Goal: Information Seeking & Learning: Learn about a topic

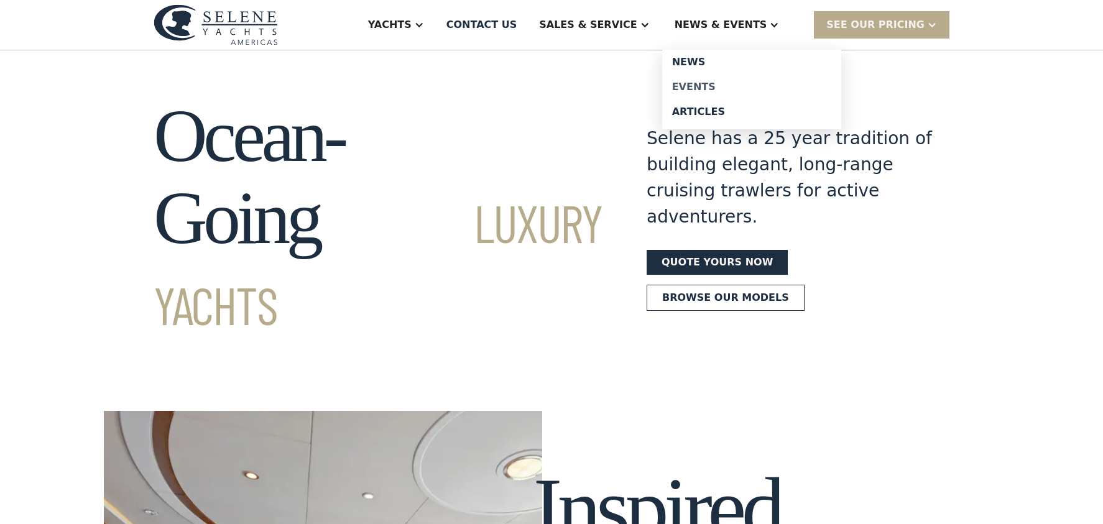
click at [717, 86] on div "Events" at bounding box center [751, 87] width 159 height 10
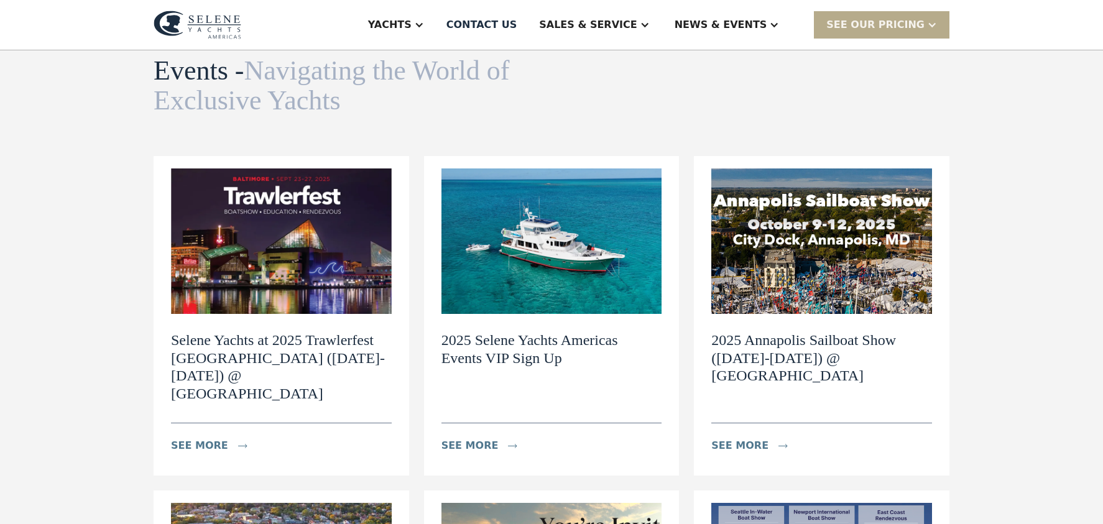
scroll to position [93, 0]
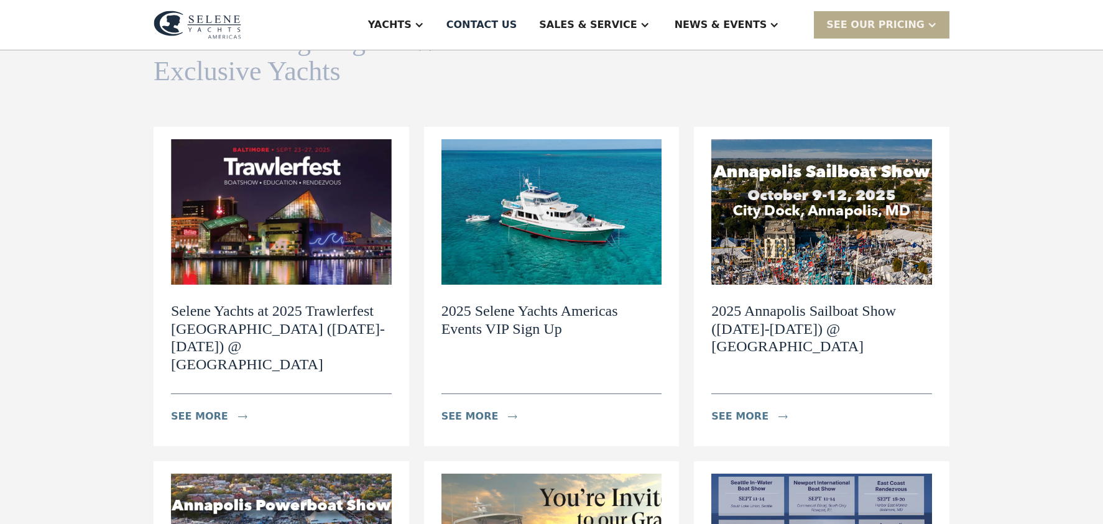
click at [776, 252] on img at bounding box center [822, 212] width 221 height 146
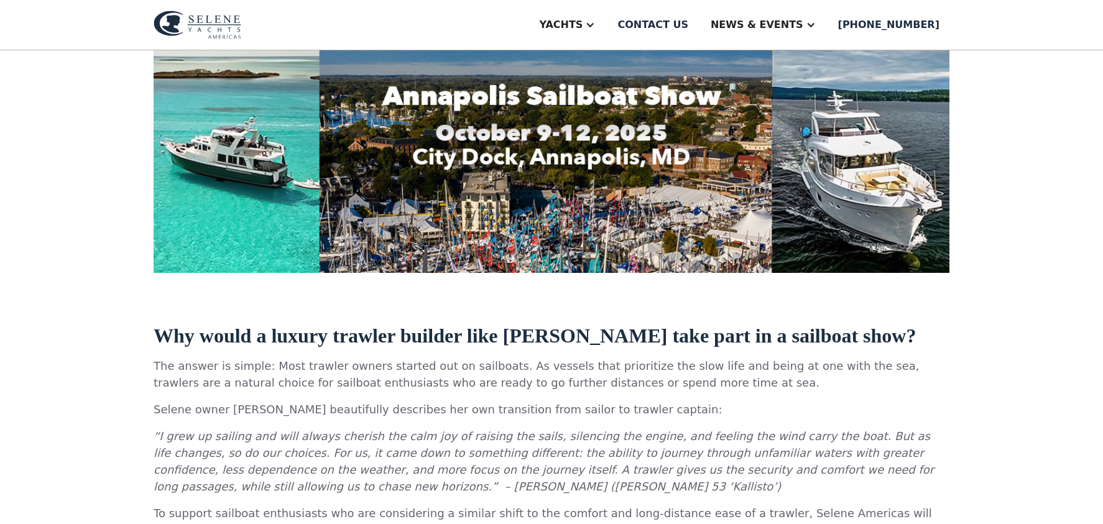
scroll to position [280, 0]
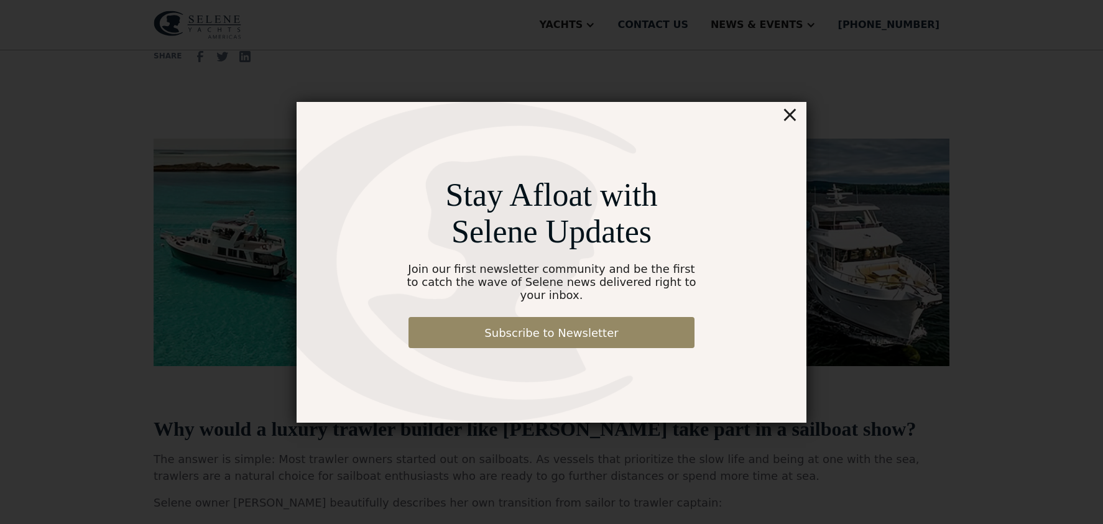
click at [796, 123] on div "×" at bounding box center [790, 114] width 18 height 25
